Goal: Task Accomplishment & Management: Manage account settings

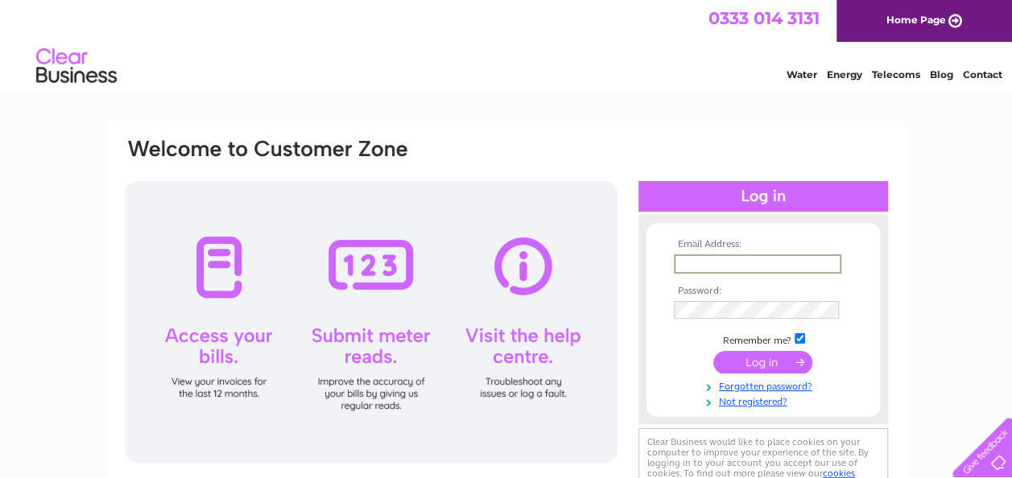
type input "chiccinbum1@gmail.com"
click at [771, 367] on input "submit" at bounding box center [762, 360] width 99 height 23
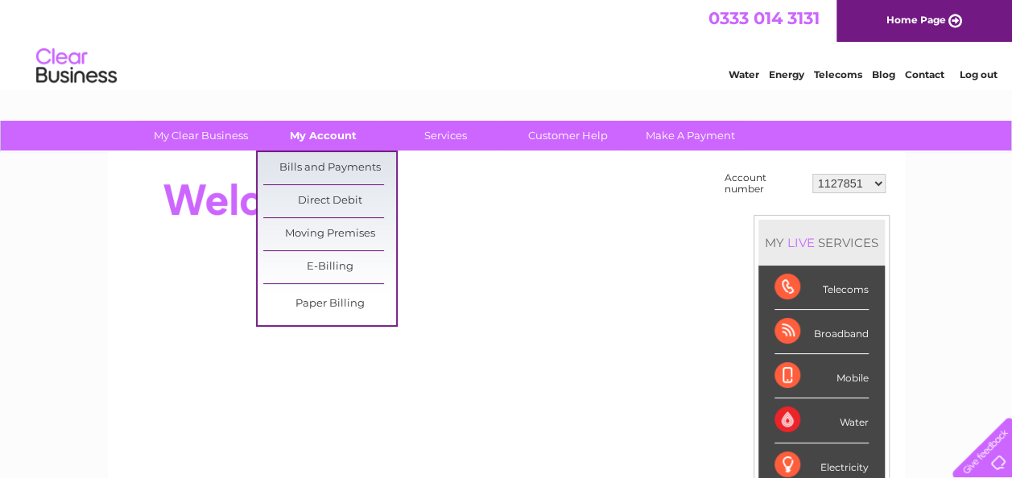
click at [324, 138] on link "My Account" at bounding box center [323, 136] width 133 height 30
click at [336, 166] on link "Bills and Payments" at bounding box center [329, 168] width 133 height 32
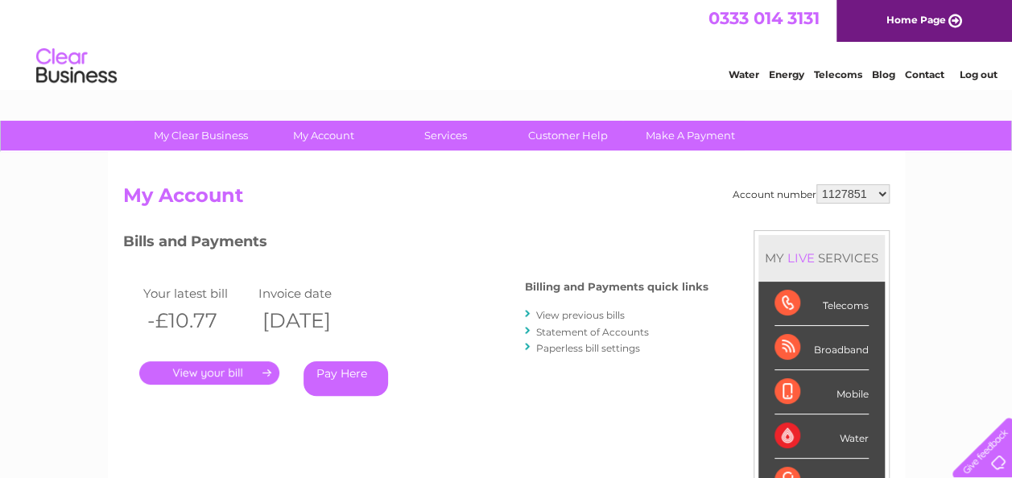
click at [852, 196] on select "1127851 30322832" at bounding box center [852, 193] width 73 height 19
select select "30322832"
click at [816, 184] on select "1127851 30322832" at bounding box center [852, 193] width 73 height 19
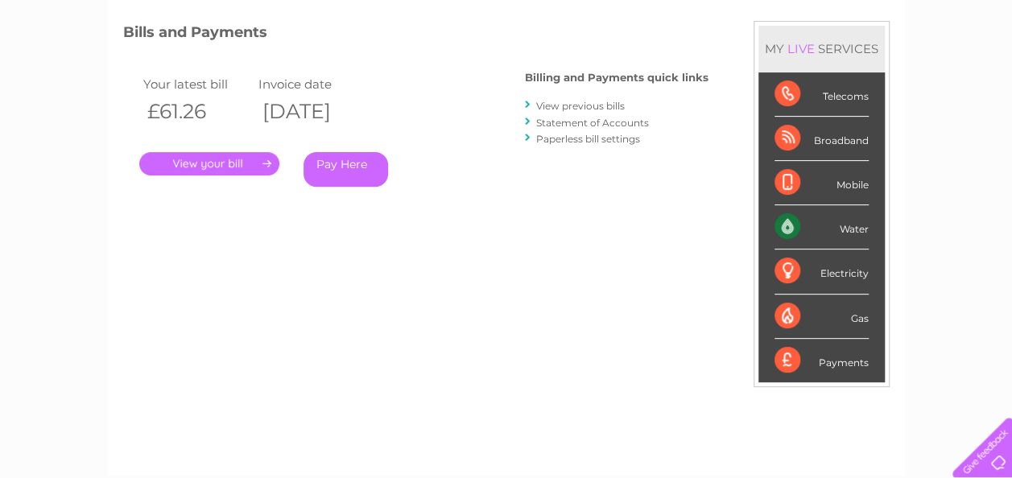
scroll to position [216, 0]
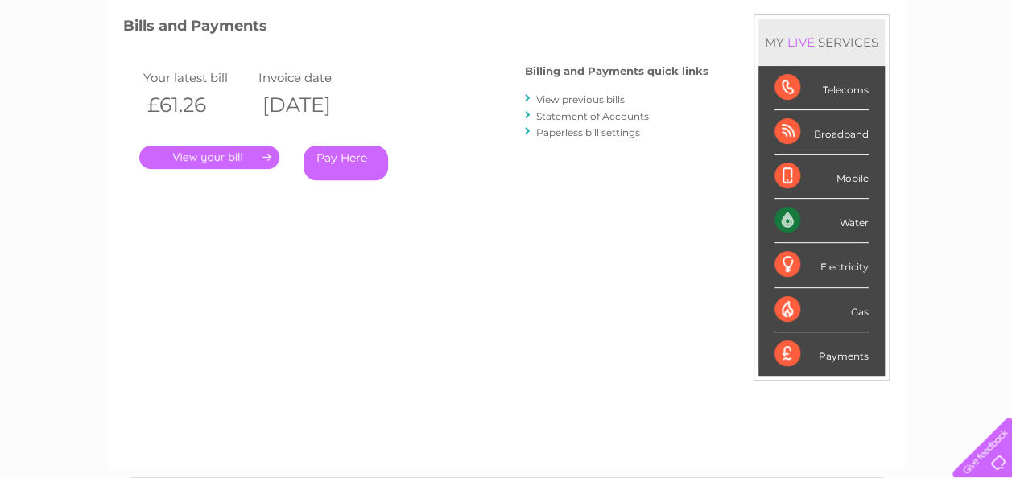
click at [608, 101] on link "View previous bills" at bounding box center [580, 99] width 89 height 12
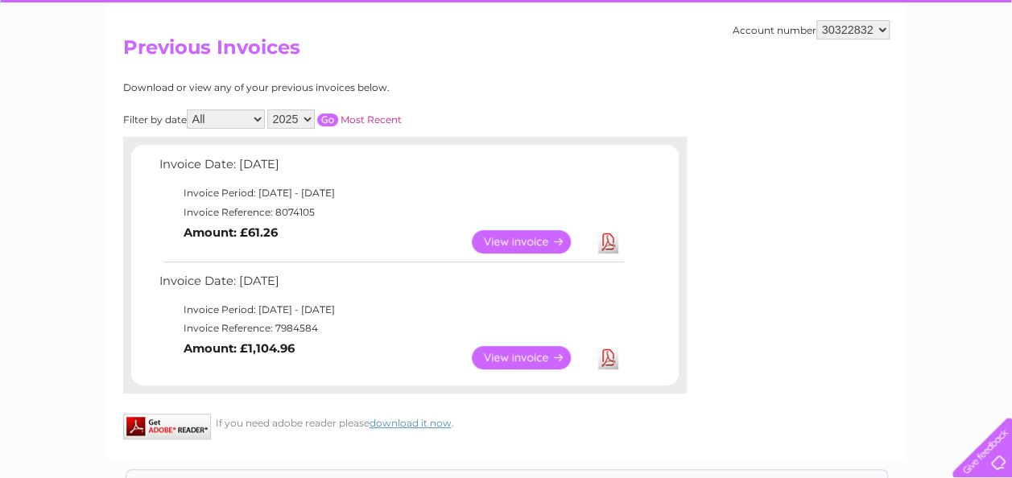
scroll to position [152, 0]
